Goal: Check status: Check status

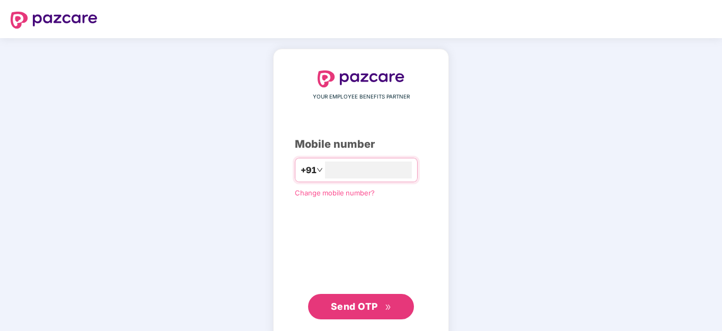
type input "**********"
click at [367, 303] on span "Send OTP" at bounding box center [354, 306] width 47 height 11
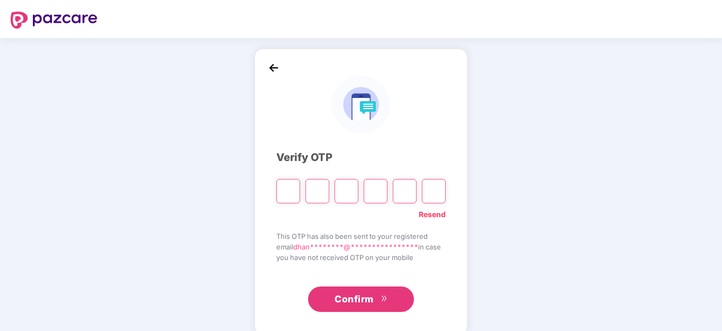
type input "*"
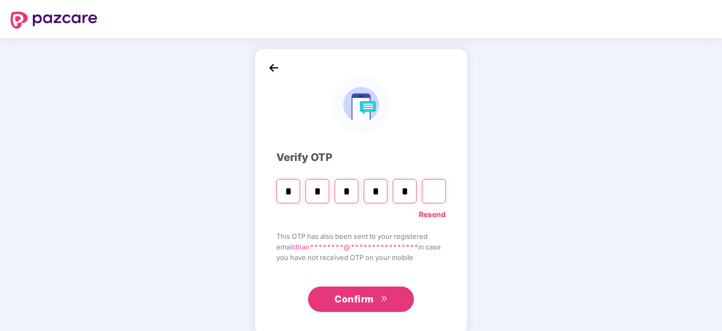
type input "*"
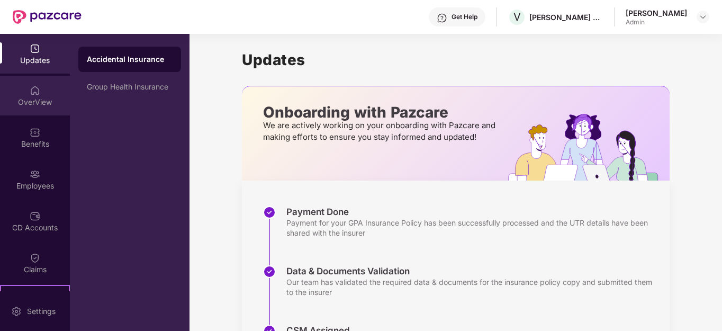
click at [34, 97] on div "OverView" at bounding box center [35, 102] width 70 height 11
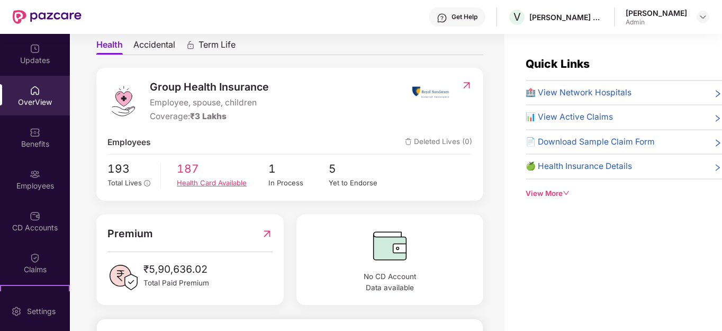
scroll to position [106, 0]
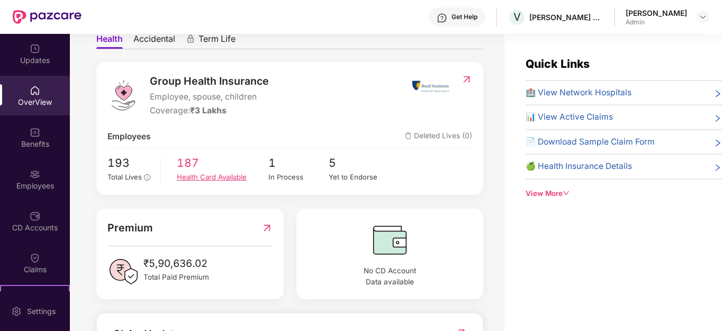
click at [204, 174] on div "Health Card Available" at bounding box center [222, 177] width 91 height 11
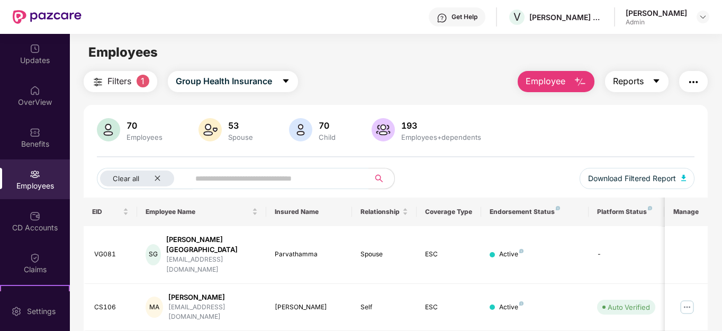
click at [657, 78] on icon "caret-down" at bounding box center [656, 81] width 8 height 8
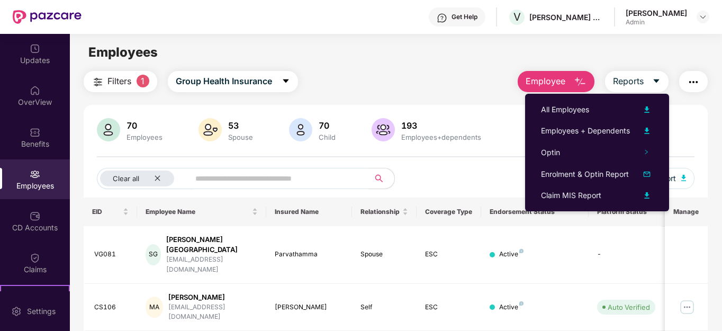
drag, startPoint x: 387, startPoint y: 83, endPoint x: 411, endPoint y: 78, distance: 24.3
click at [389, 83] on div "Filters 1 Group Health Insurance Employee Reports" at bounding box center [396, 81] width 625 height 21
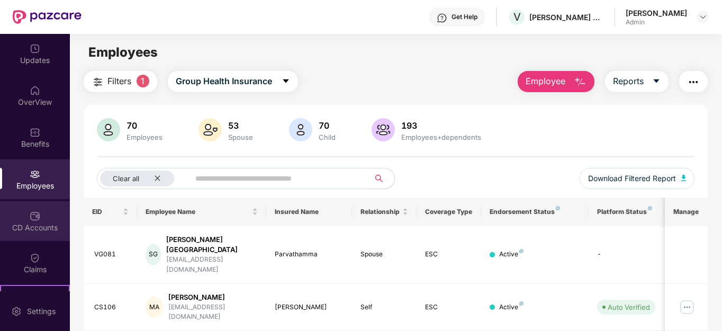
click at [38, 217] on img at bounding box center [35, 216] width 11 height 11
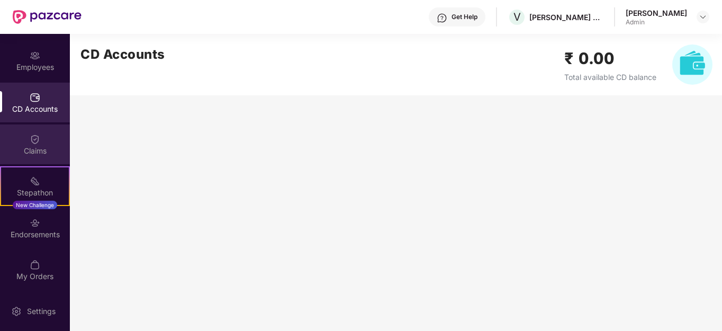
scroll to position [119, 0]
click at [37, 153] on div "Claims" at bounding box center [35, 150] width 70 height 11
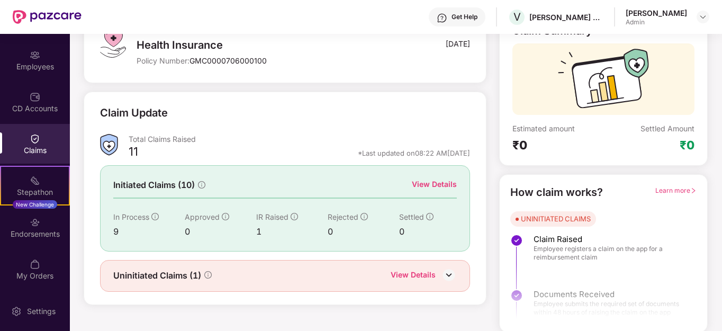
scroll to position [84, 0]
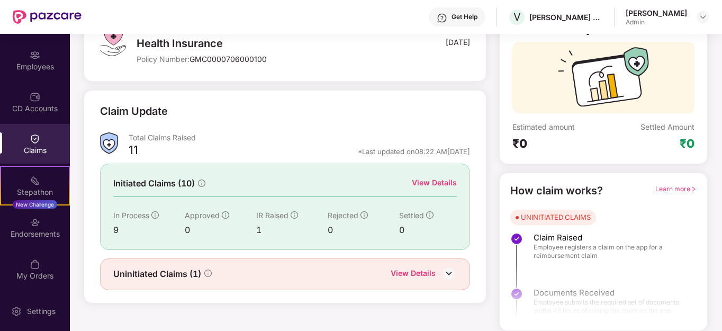
click at [440, 182] on div "View Details" at bounding box center [434, 183] width 45 height 12
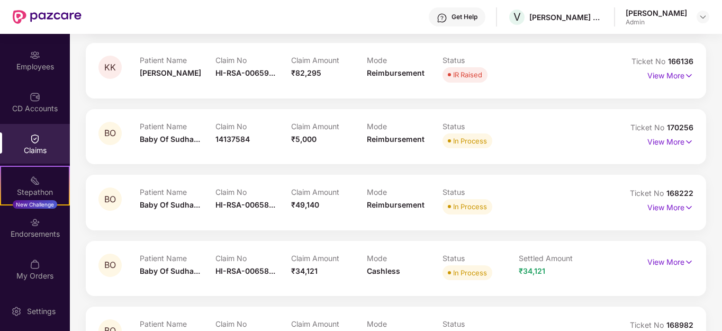
scroll to position [318, 0]
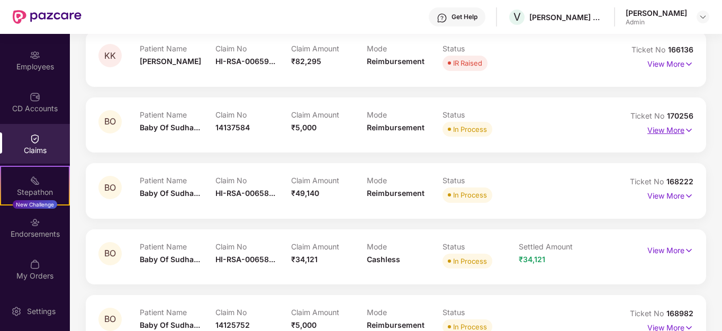
click at [658, 132] on p "View More" at bounding box center [670, 129] width 46 height 14
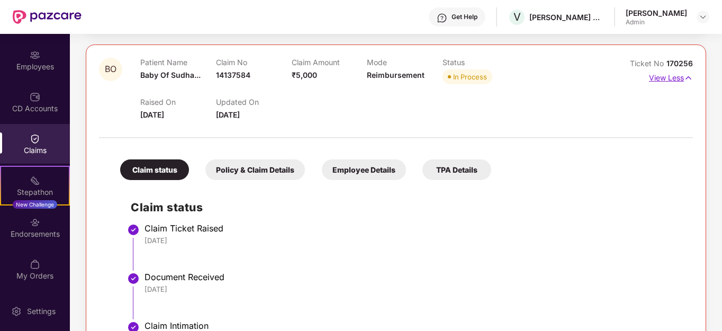
click at [664, 82] on p "View Less" at bounding box center [671, 76] width 44 height 14
